Goal: Find specific page/section: Find specific page/section

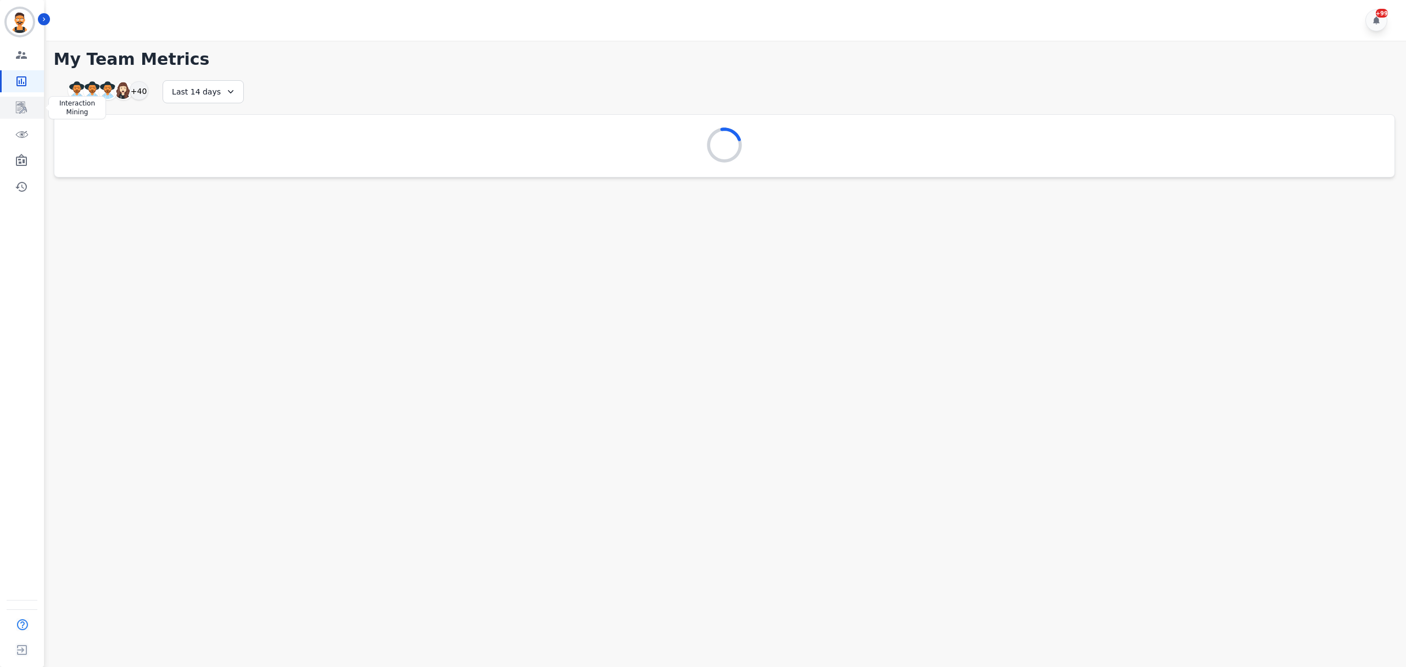
click at [12, 102] on link "Sidebar" at bounding box center [23, 108] width 42 height 22
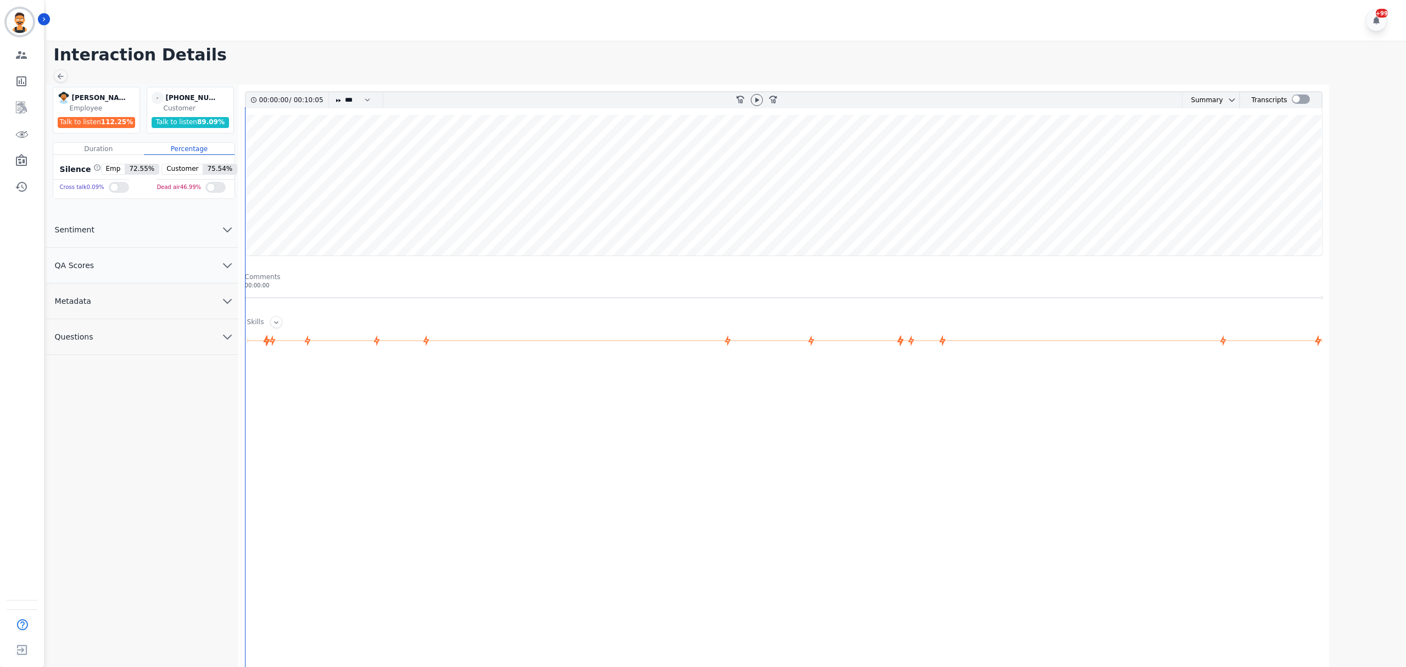
click at [963, 159] on wave at bounding box center [784, 185] width 1077 height 141
click at [761, 105] on div at bounding box center [757, 100] width 16 height 16
click at [758, 104] on icon at bounding box center [757, 100] width 9 height 9
drag, startPoint x: 991, startPoint y: 165, endPoint x: 1000, endPoint y: 162, distance: 9.6
click at [991, 165] on wave at bounding box center [784, 185] width 1077 height 141
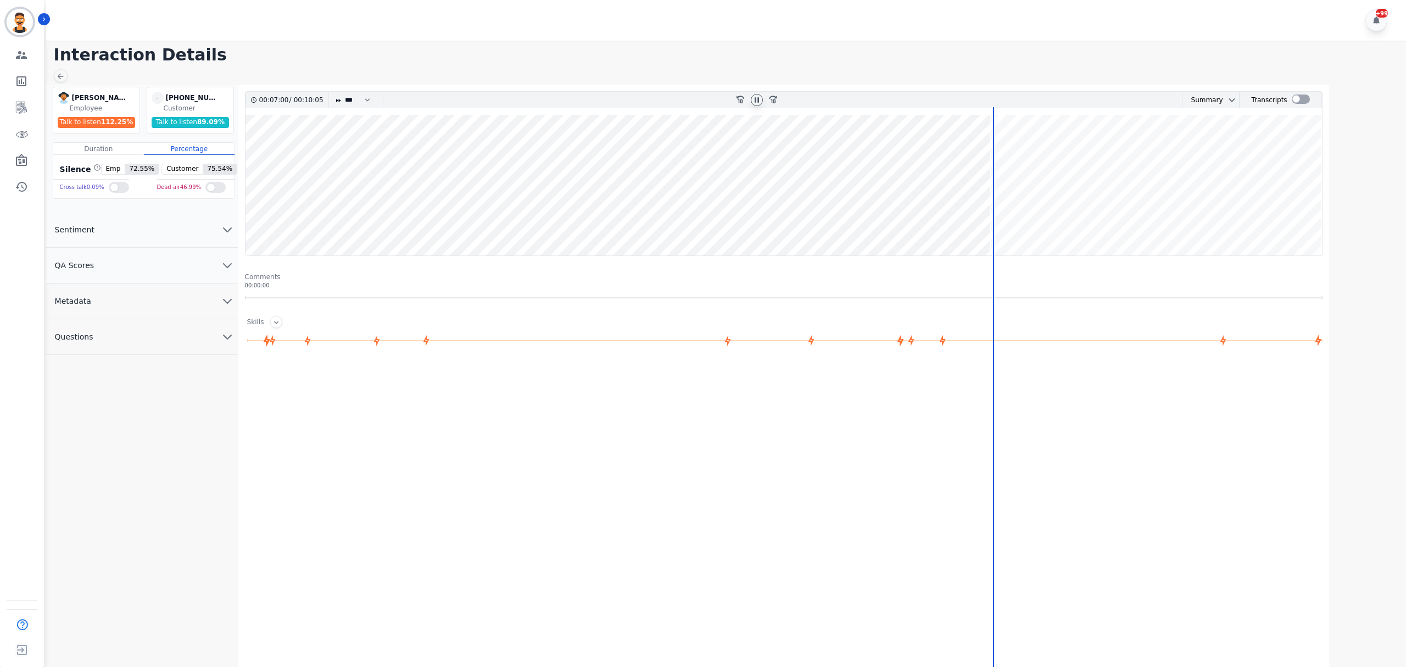
click at [1003, 160] on wave at bounding box center [784, 185] width 1077 height 141
click at [1023, 157] on wave at bounding box center [784, 185] width 1077 height 141
click at [1050, 155] on wave at bounding box center [784, 185] width 1077 height 141
click at [1062, 154] on wave at bounding box center [784, 185] width 1077 height 141
click at [1107, 154] on wave at bounding box center [784, 185] width 1077 height 141
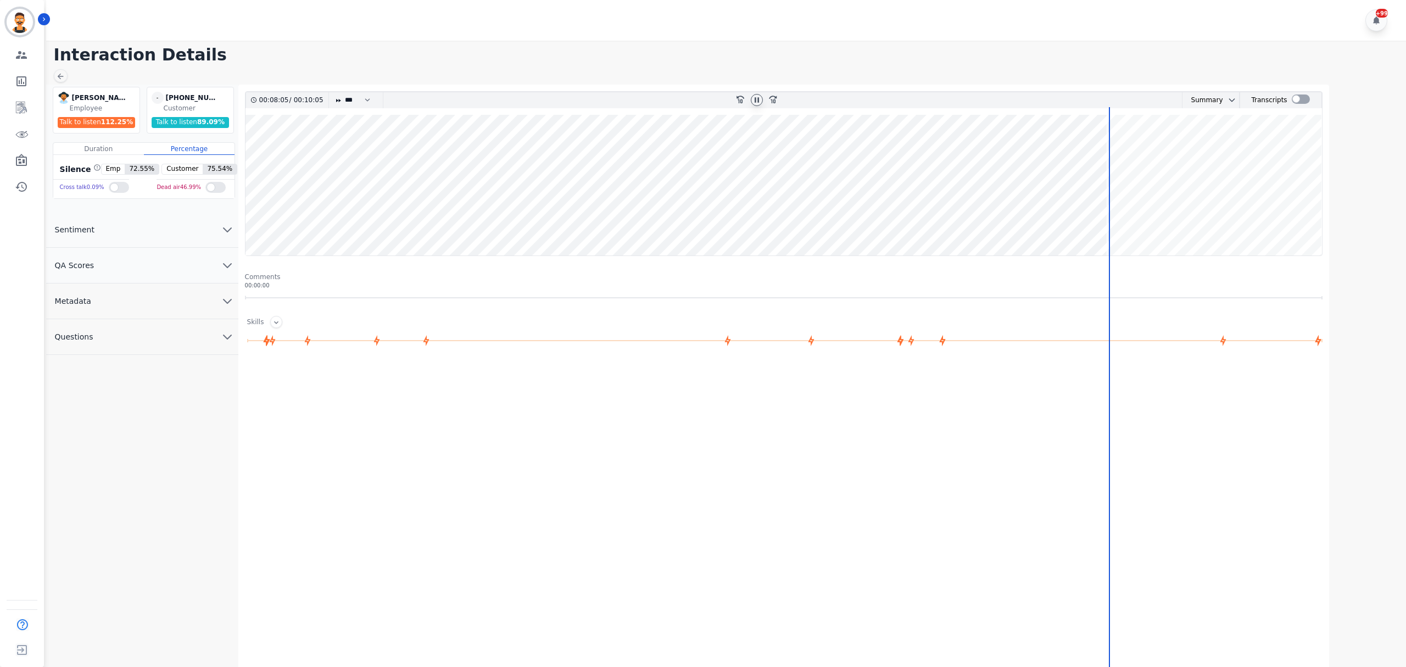
click at [1127, 153] on wave at bounding box center [784, 185] width 1077 height 141
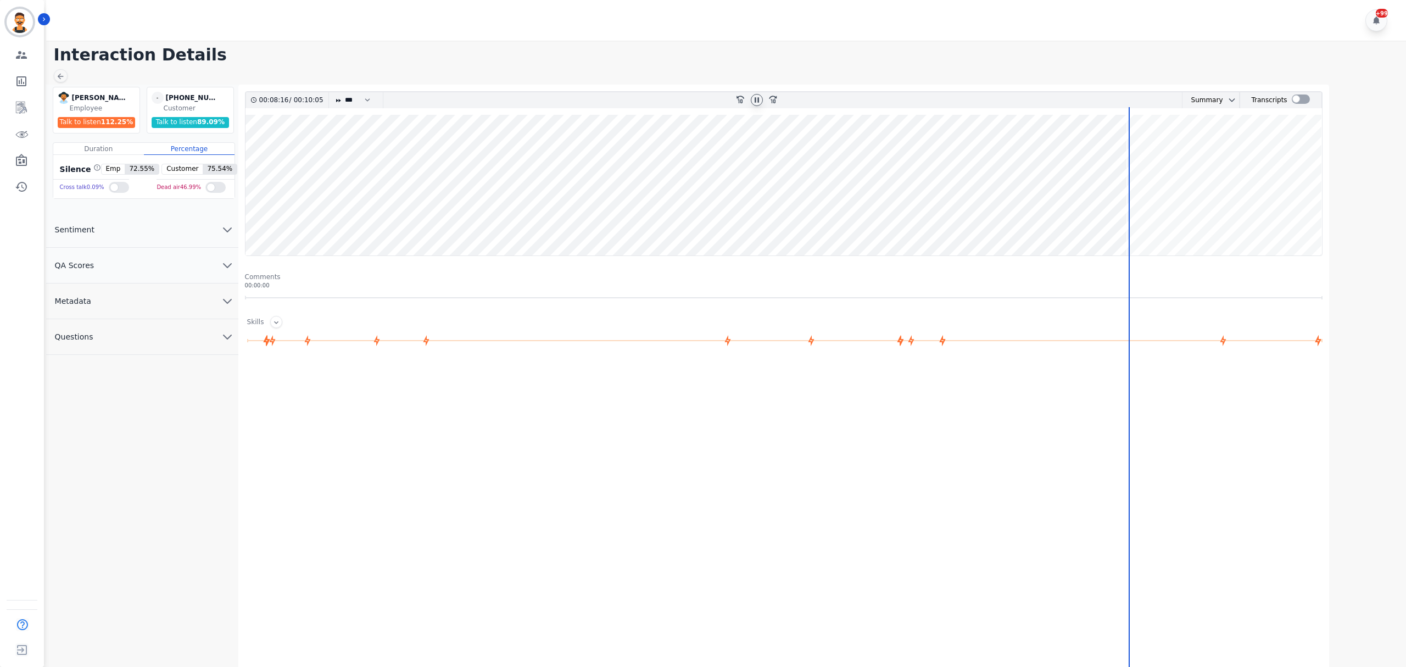
click at [1174, 153] on wave at bounding box center [784, 185] width 1077 height 141
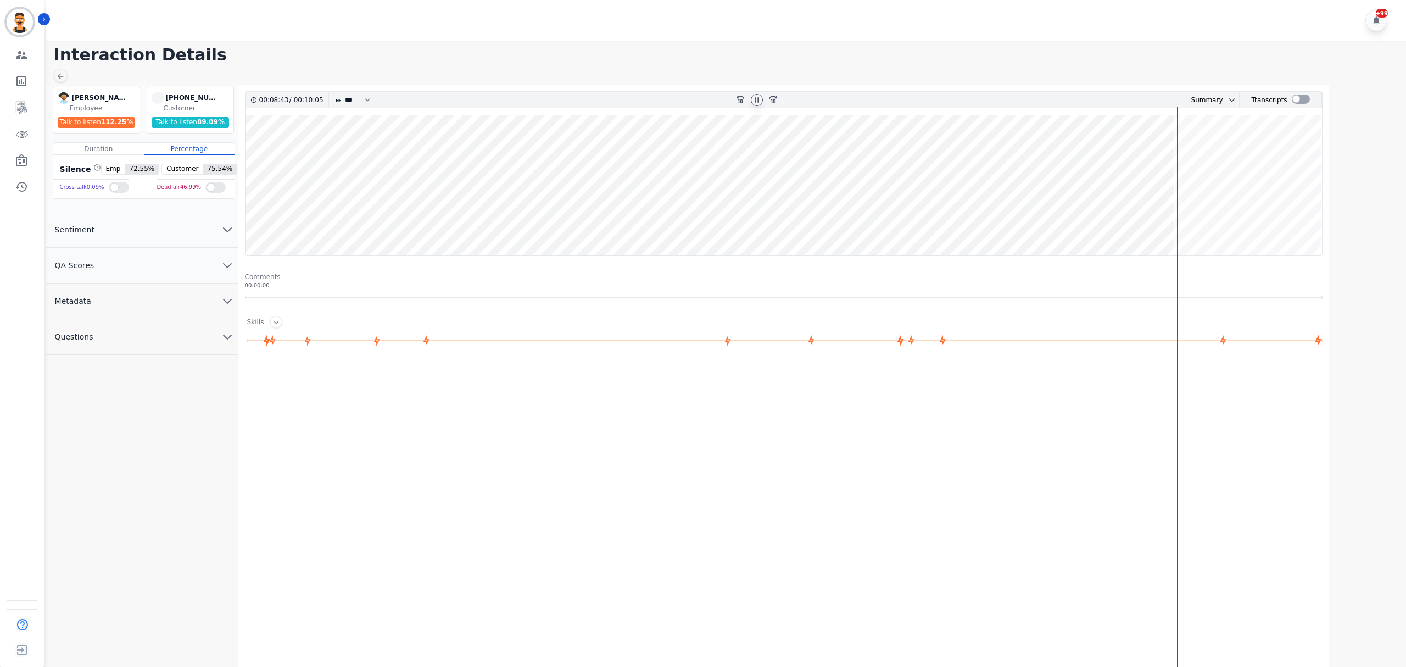
drag, startPoint x: 1191, startPoint y: 153, endPoint x: 1212, endPoint y: 149, distance: 20.6
click at [1192, 153] on wave at bounding box center [784, 185] width 1077 height 141
click at [1212, 149] on wave at bounding box center [784, 185] width 1077 height 141
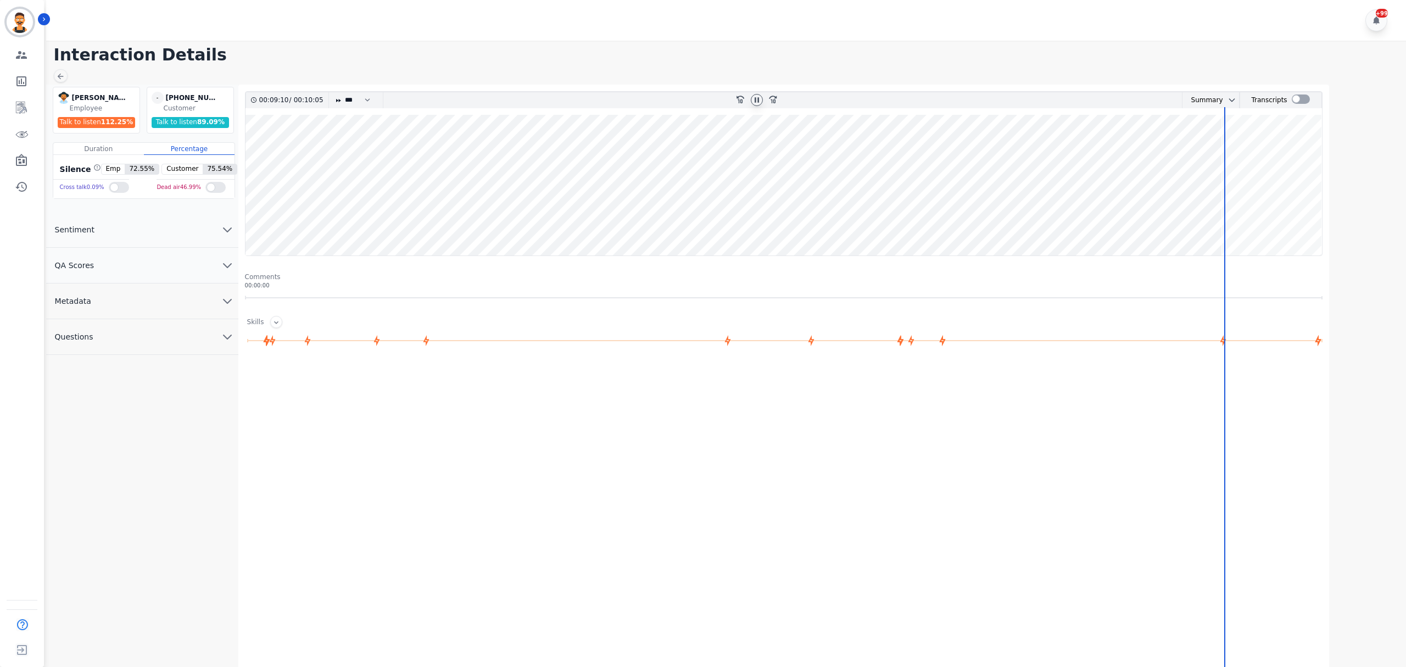
click at [1259, 203] on wave at bounding box center [784, 185] width 1077 height 141
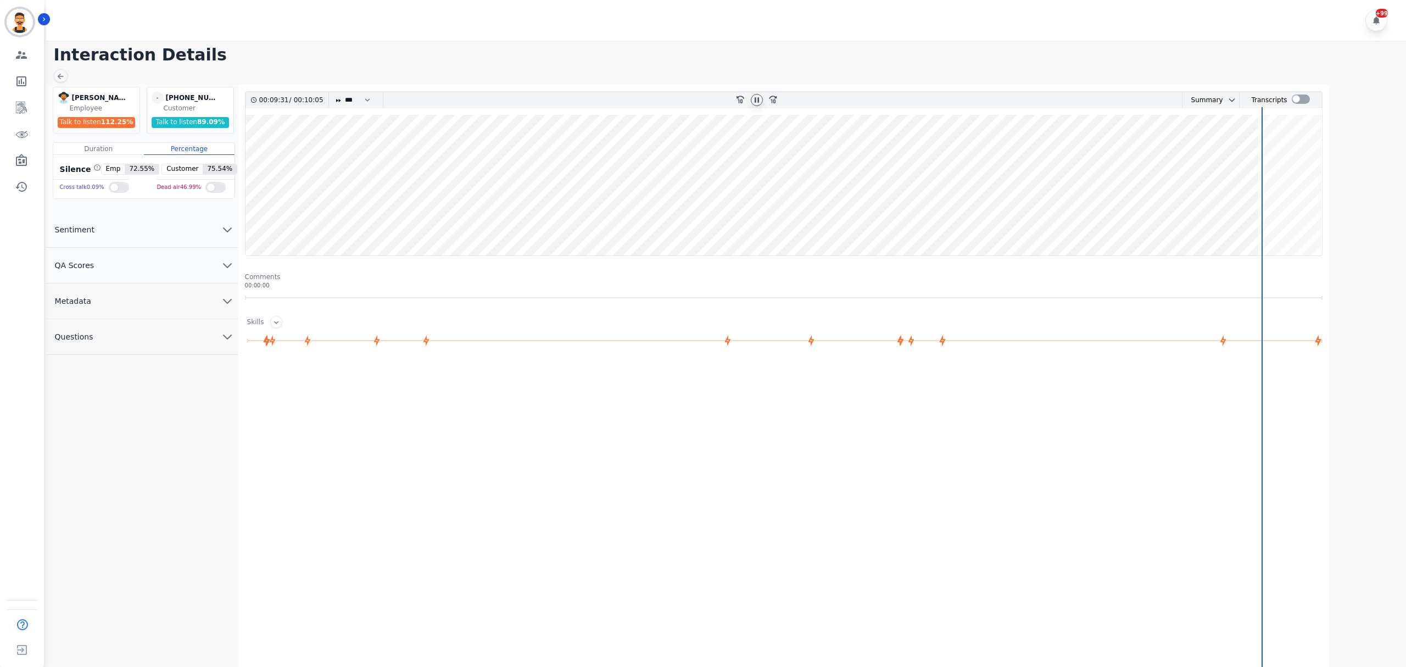
click at [1276, 189] on wave at bounding box center [784, 185] width 1077 height 141
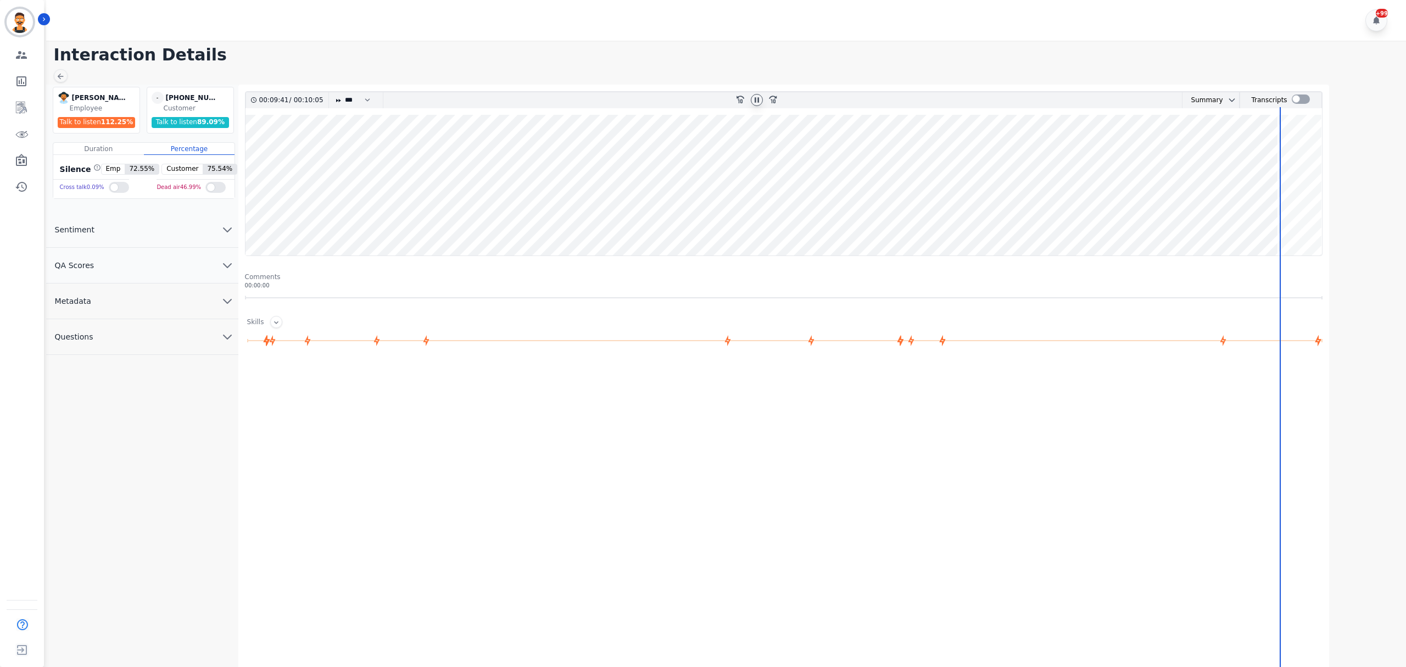
click at [756, 98] on icon at bounding box center [757, 100] width 9 height 9
drag, startPoint x: 736, startPoint y: 153, endPoint x: 726, endPoint y: 152, distance: 9.9
click at [733, 153] on wave at bounding box center [784, 185] width 1077 height 141
click at [711, 148] on wave at bounding box center [784, 185] width 1077 height 141
